Goal: Task Accomplishment & Management: Complete application form

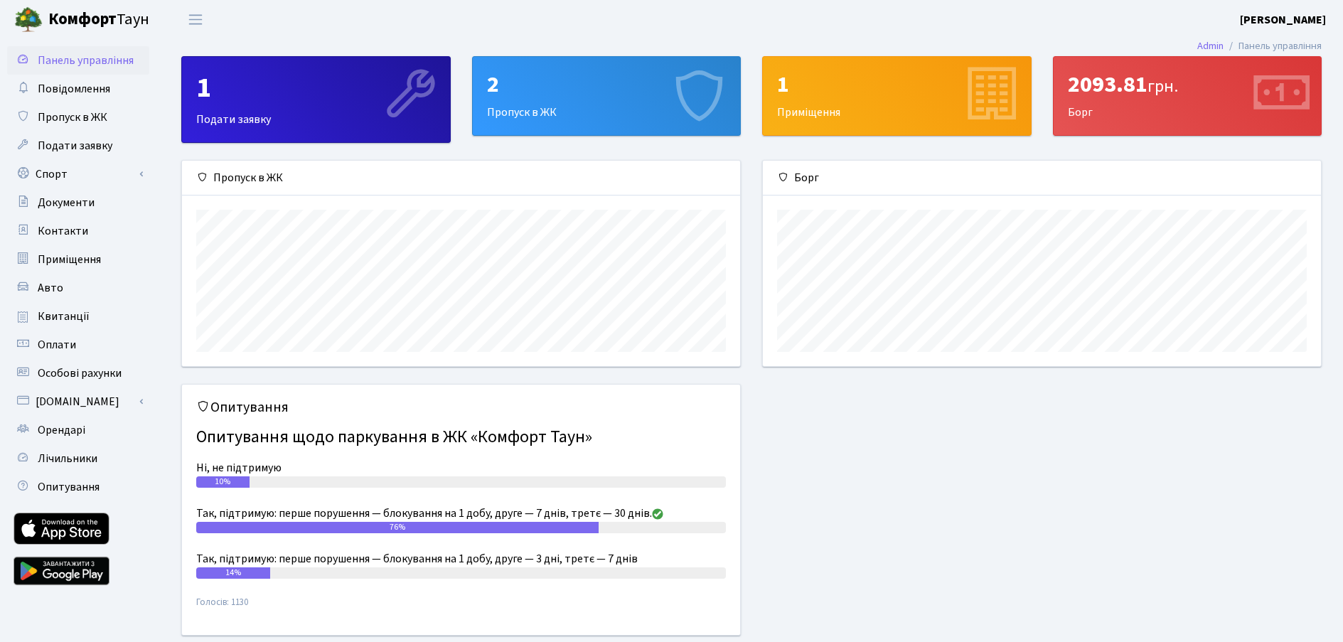
scroll to position [205, 558]
click at [574, 117] on div "2 Пропуск в ЖК" at bounding box center [607, 96] width 268 height 78
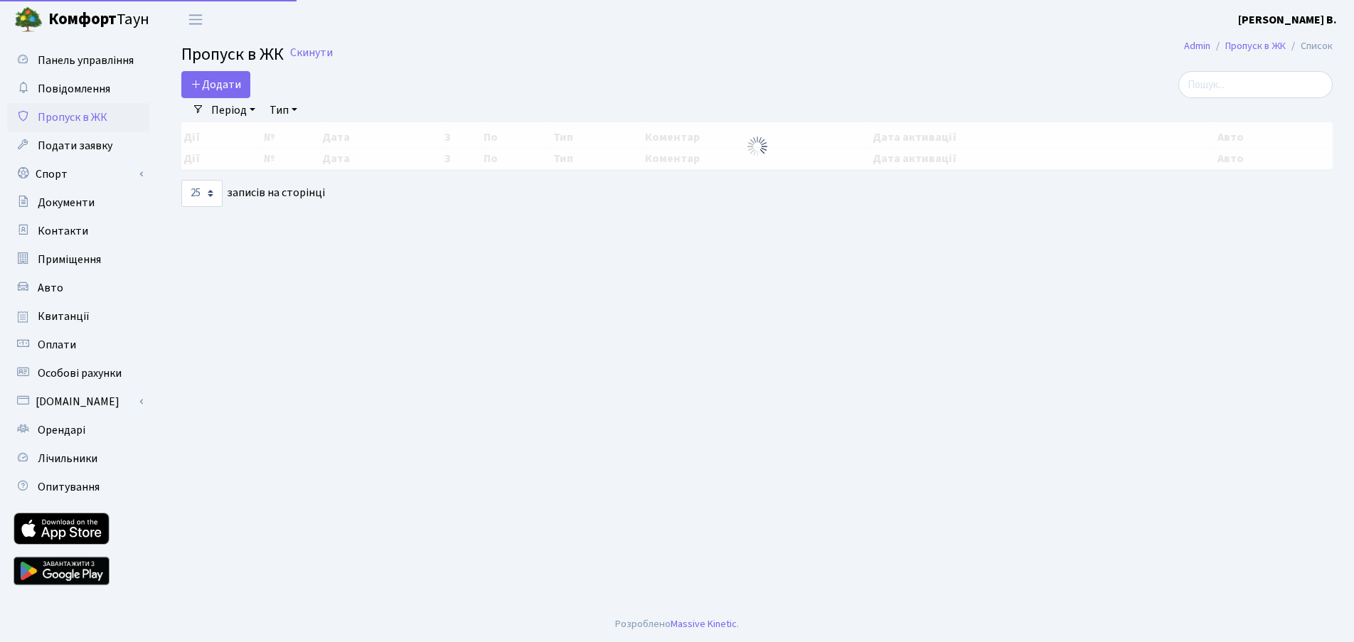
select select "25"
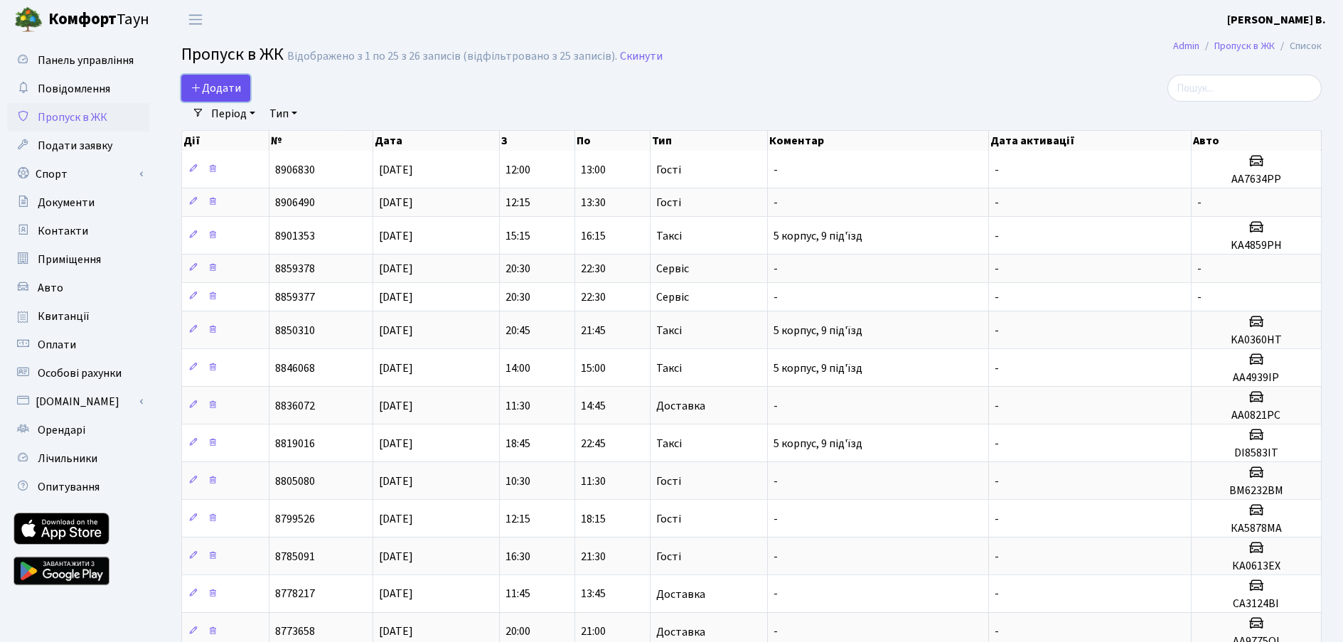
click at [219, 83] on span "Додати" at bounding box center [216, 88] width 50 height 16
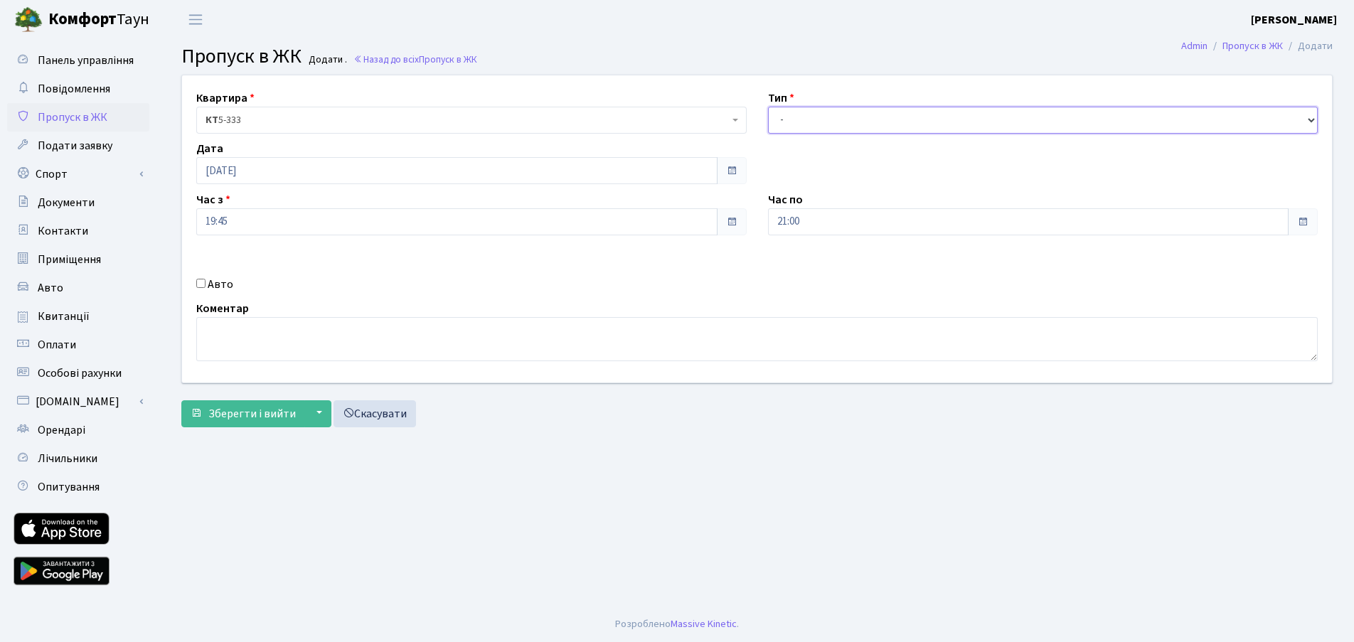
click at [820, 114] on select "- Доставка Таксі Гості Сервіс" at bounding box center [1043, 120] width 550 height 27
select select "2"
click at [768, 107] on select "- Доставка Таксі Гості Сервіс" at bounding box center [1043, 120] width 550 height 27
click at [195, 291] on div "Авто" at bounding box center [472, 284] width 572 height 17
click at [230, 284] on label "Авто" at bounding box center [221, 284] width 26 height 17
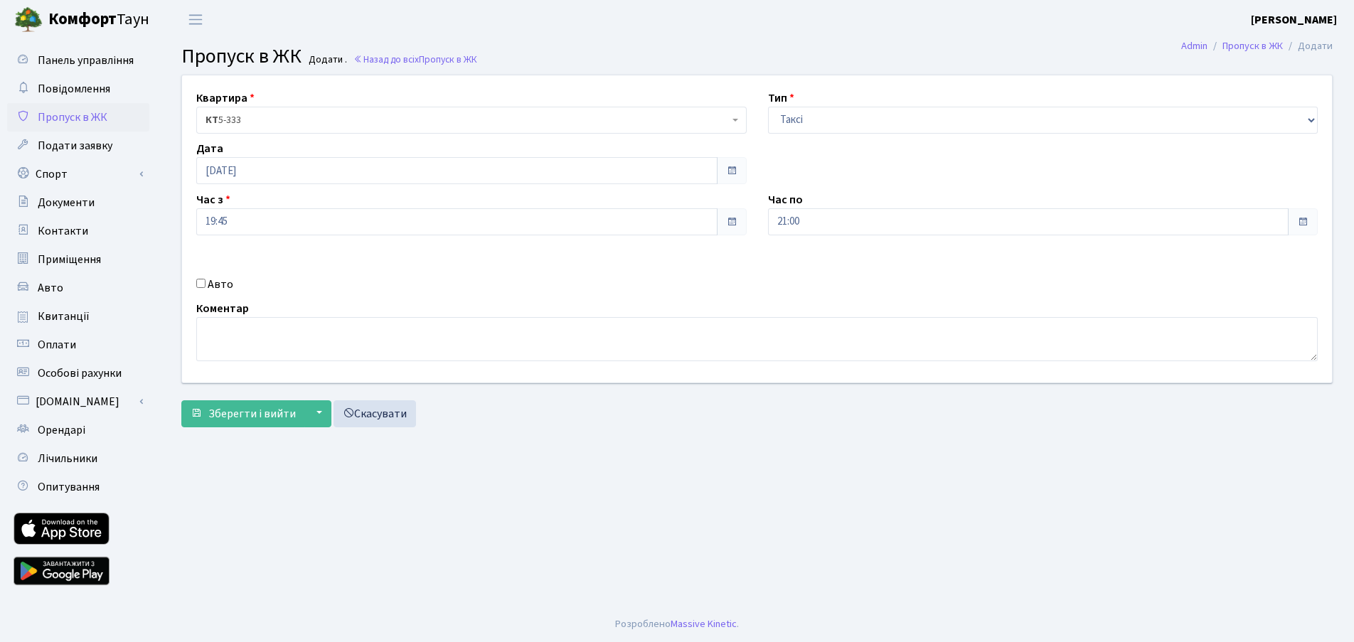
click at [205, 284] on input "Авто" at bounding box center [200, 283] width 9 height 9
checkbox input "true"
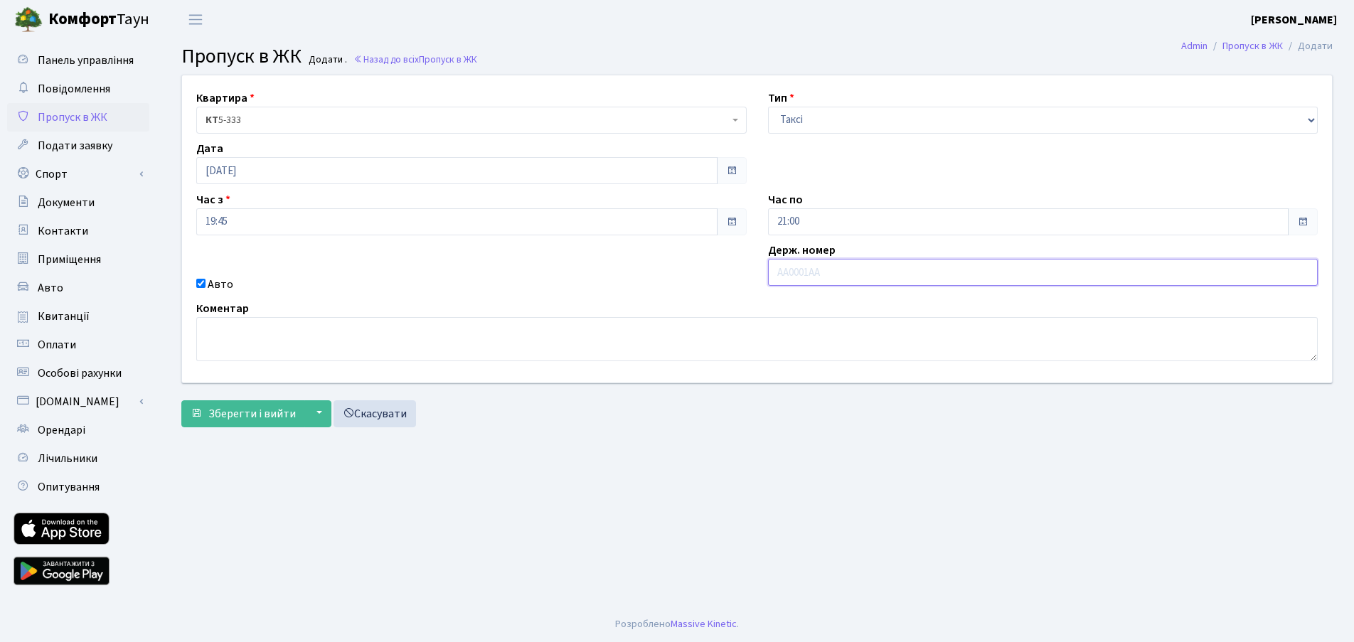
type input "л"
type input "KA7184PI"
click at [228, 417] on span "Зберегти і вийти" at bounding box center [251, 414] width 87 height 16
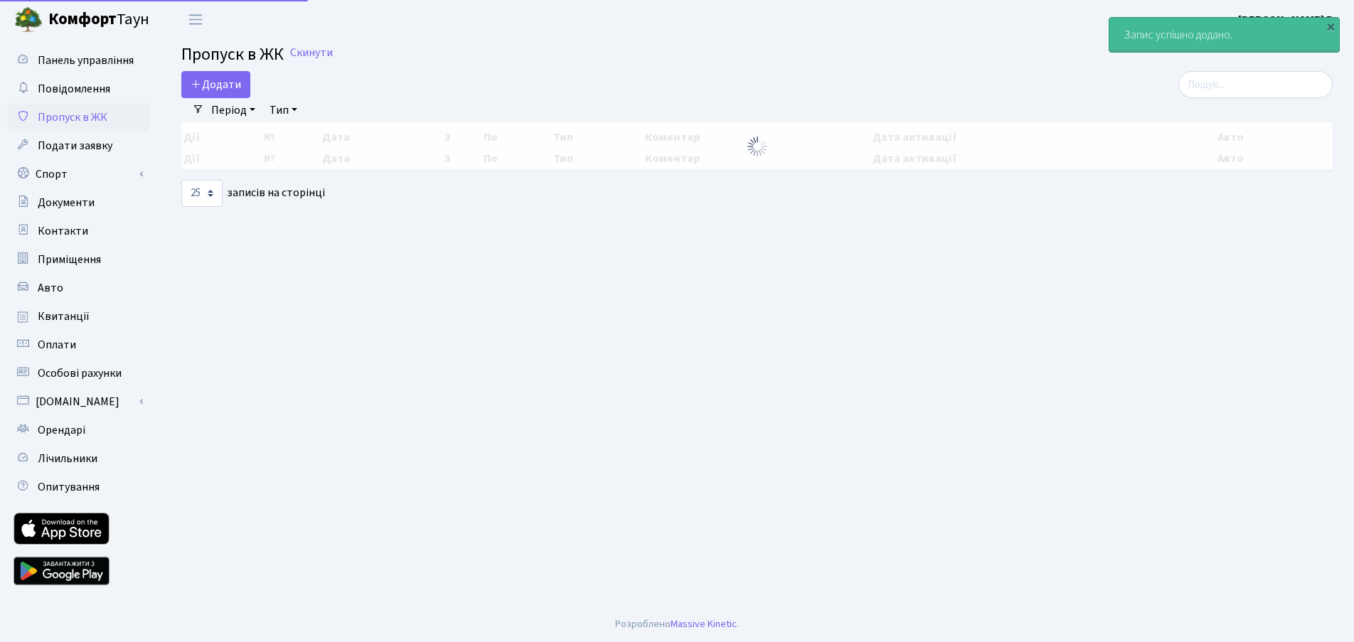
select select "25"
